Goal: Task Accomplishment & Management: Complete application form

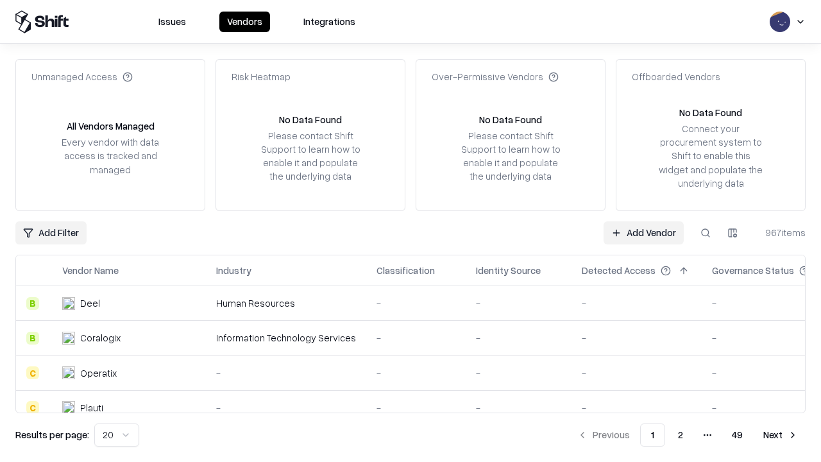
click at [644, 232] on link "Add Vendor" at bounding box center [644, 232] width 80 height 23
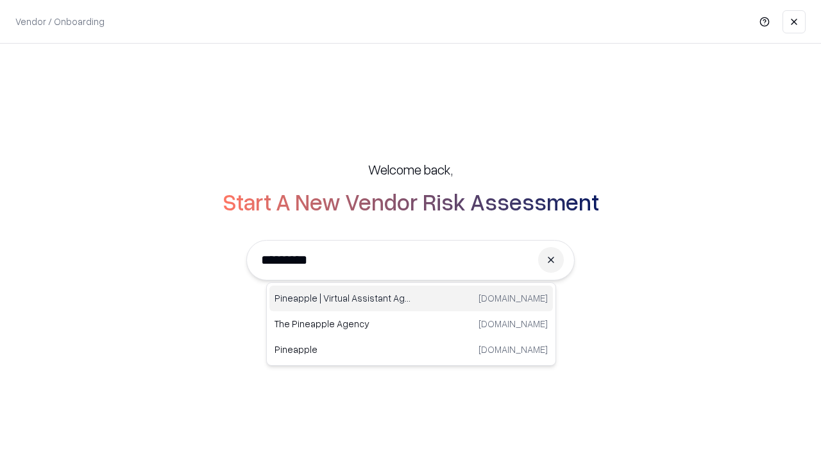
click at [411, 298] on div "Pineapple | Virtual Assistant Agency [DOMAIN_NAME]" at bounding box center [411, 299] width 284 height 26
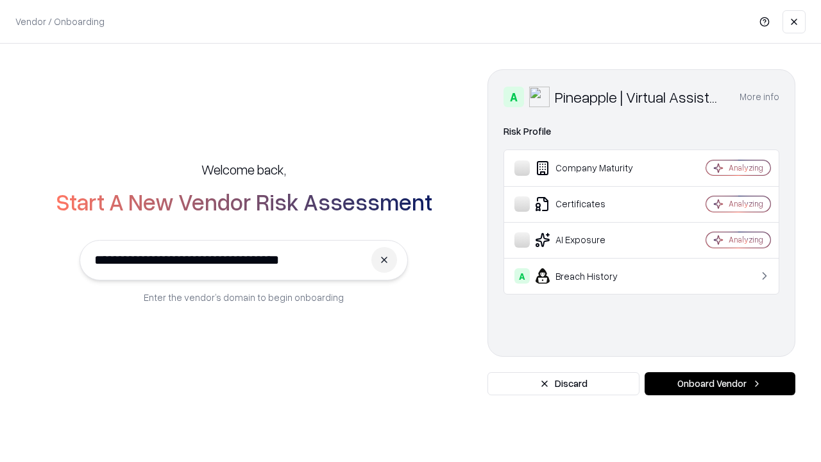
type input "**********"
click at [720, 384] on button "Onboard Vendor" at bounding box center [720, 383] width 151 height 23
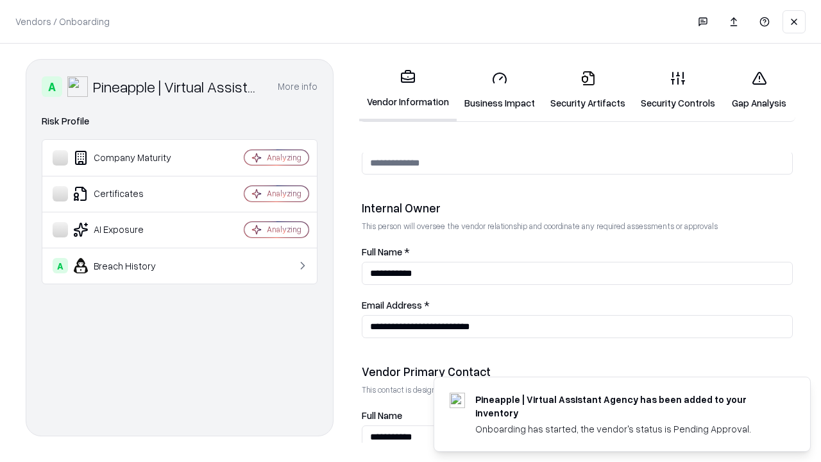
scroll to position [665, 0]
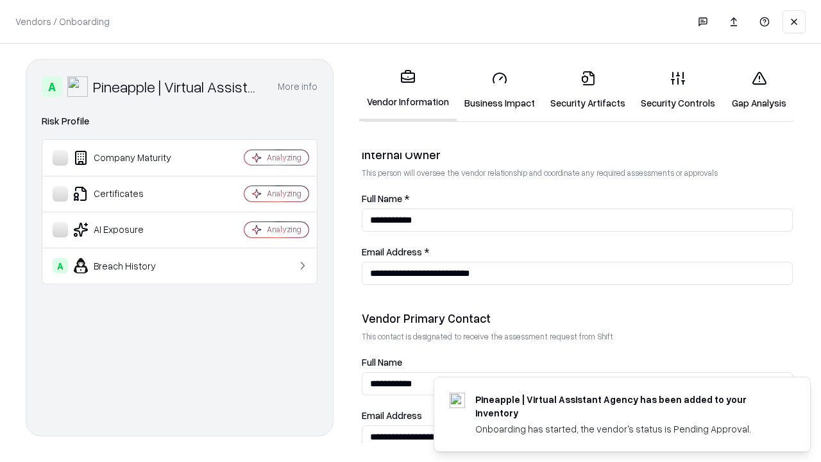
click at [588, 90] on link "Security Artifacts" at bounding box center [588, 90] width 90 height 60
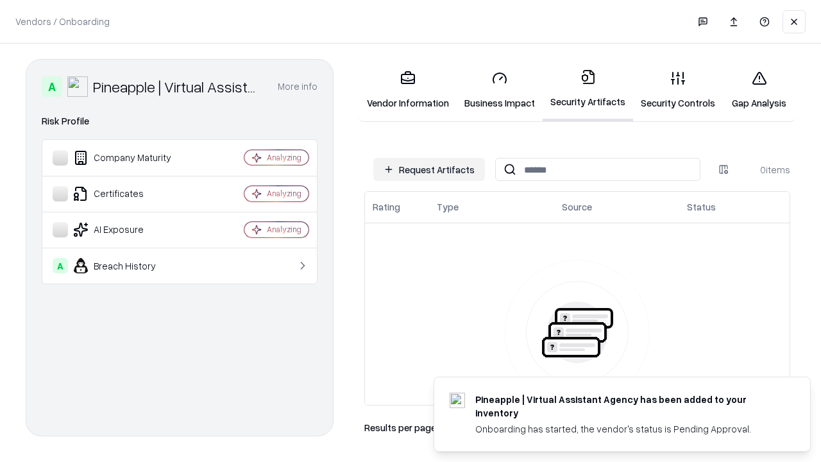
click at [429, 169] on button "Request Artifacts" at bounding box center [429, 169] width 112 height 23
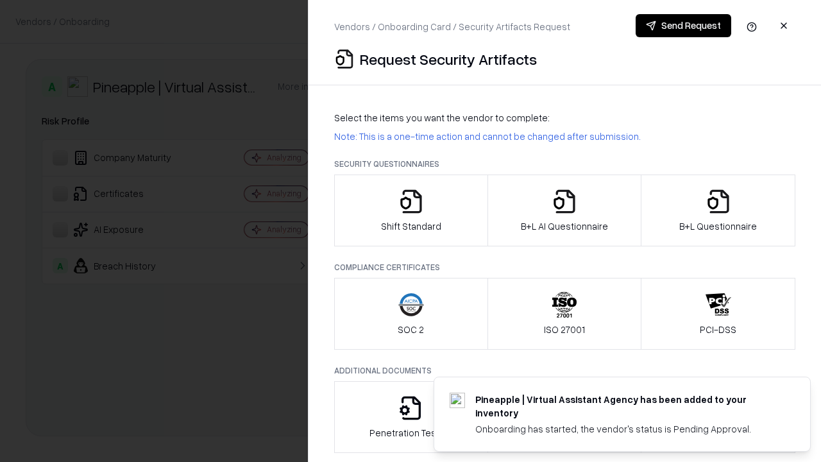
click at [718, 210] on icon "button" at bounding box center [719, 202] width 26 height 26
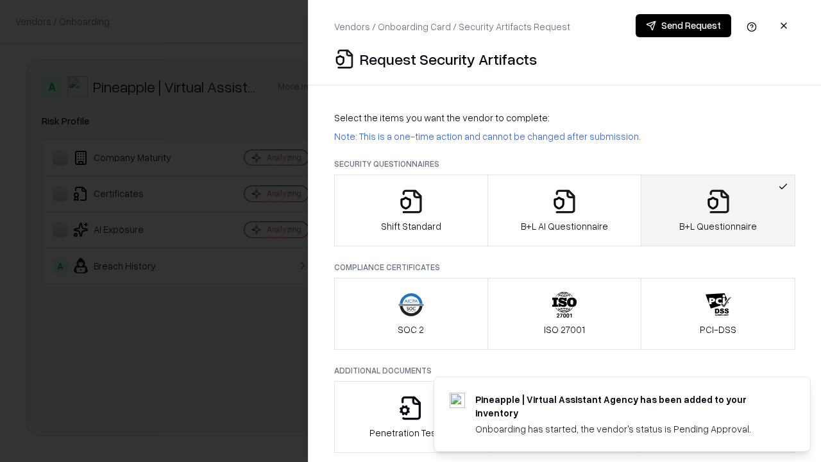
click at [564, 210] on icon "button" at bounding box center [565, 202] width 26 height 26
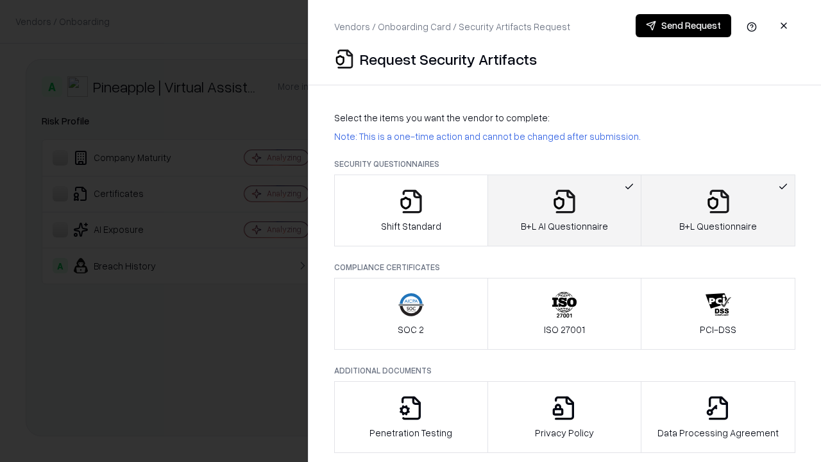
click at [683, 26] on button "Send Request" at bounding box center [684, 25] width 96 height 23
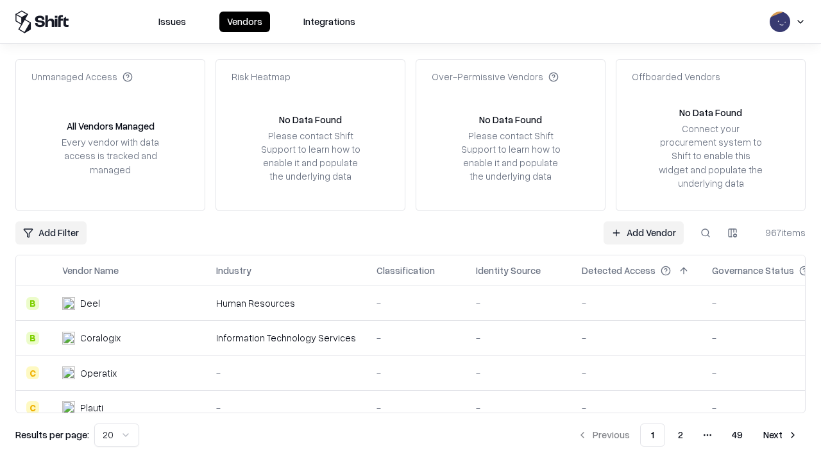
click at [644, 232] on link "Add Vendor" at bounding box center [644, 232] width 80 height 23
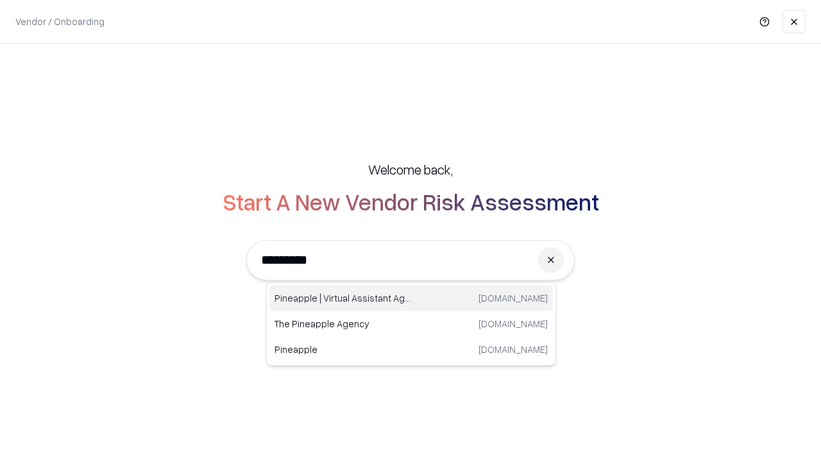
click at [411, 298] on div "Pineapple | Virtual Assistant Agency [DOMAIN_NAME]" at bounding box center [411, 299] width 284 height 26
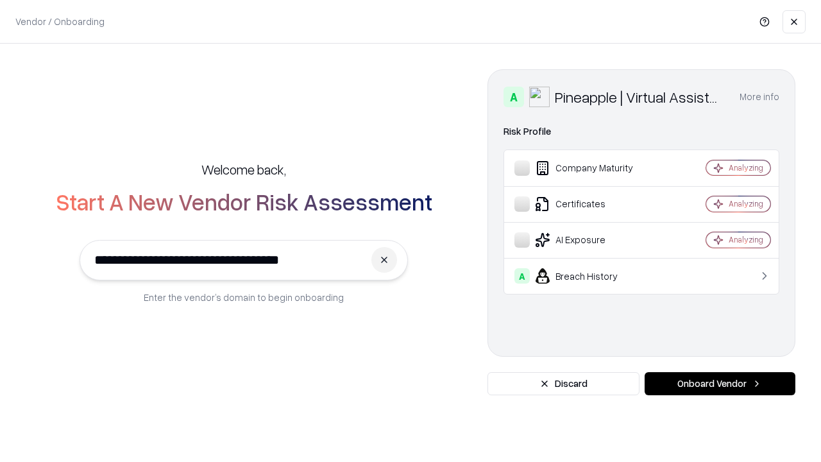
type input "**********"
click at [720, 384] on button "Onboard Vendor" at bounding box center [720, 383] width 151 height 23
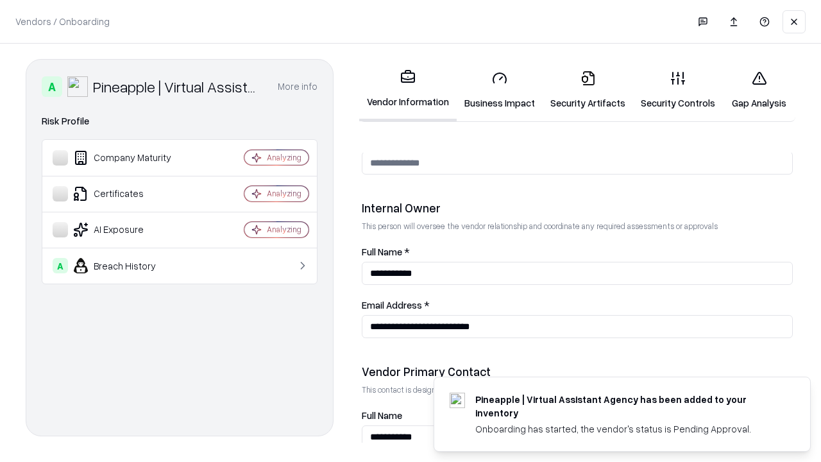
scroll to position [665, 0]
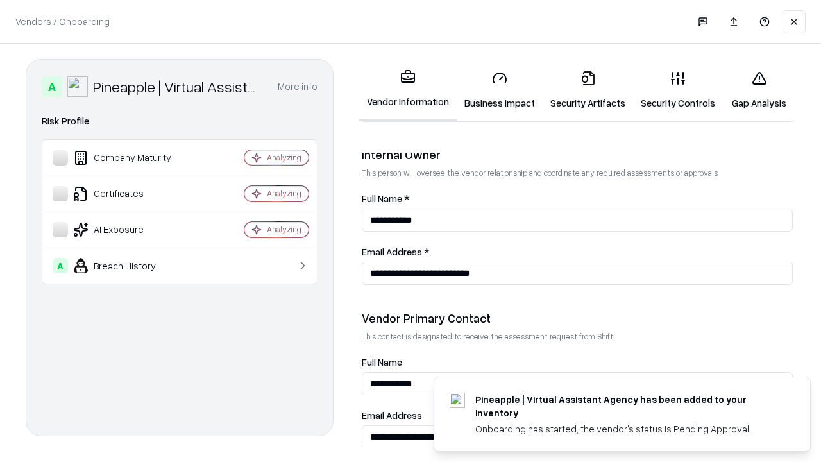
click at [759, 90] on link "Gap Analysis" at bounding box center [759, 90] width 73 height 60
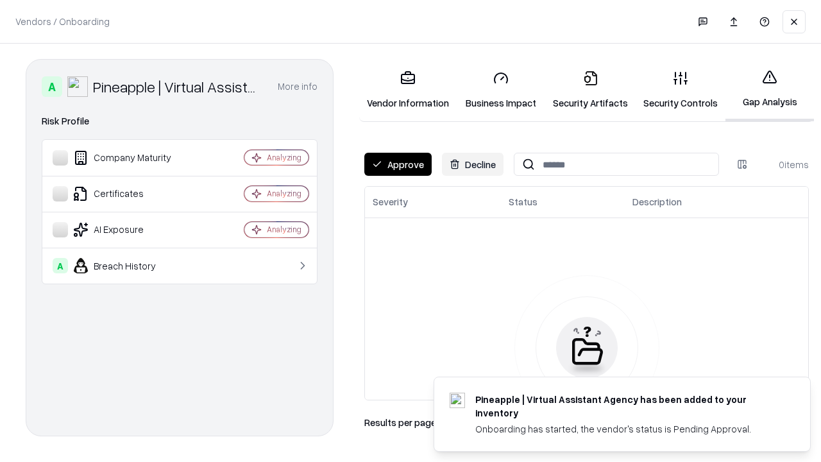
click at [398, 164] on button "Approve" at bounding box center [397, 164] width 67 height 23
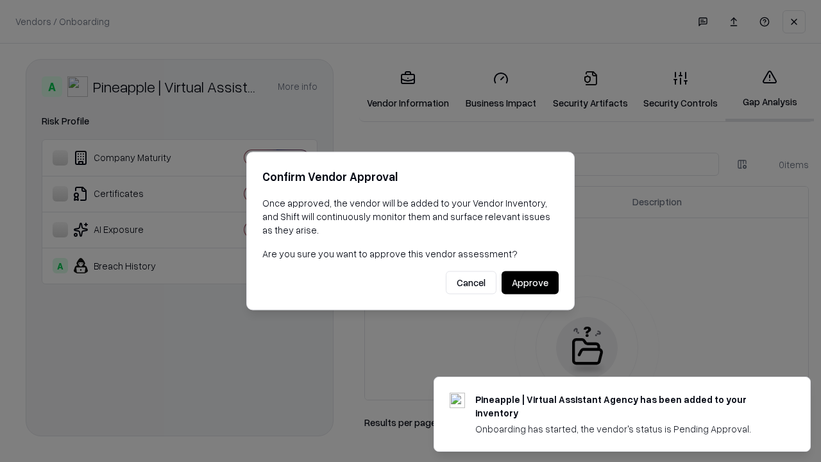
click at [530, 282] on button "Approve" at bounding box center [530, 282] width 57 height 23
